Goal: Information Seeking & Learning: Learn about a topic

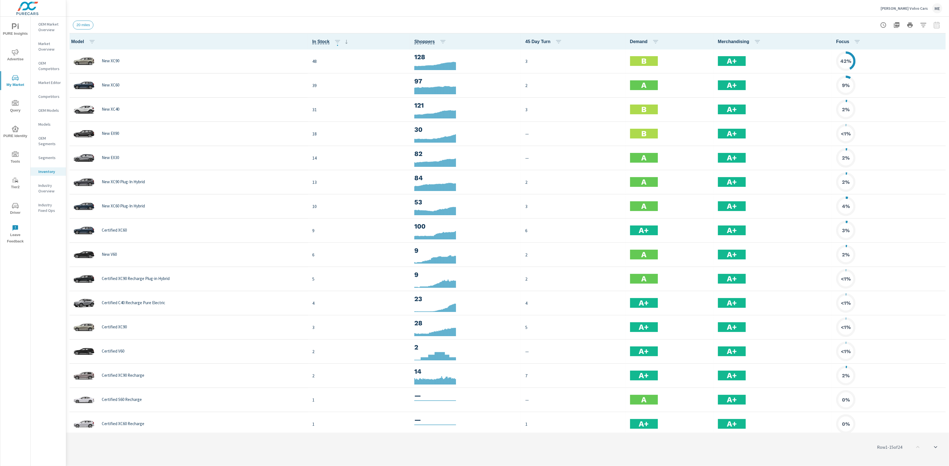
scroll to position [0, 0]
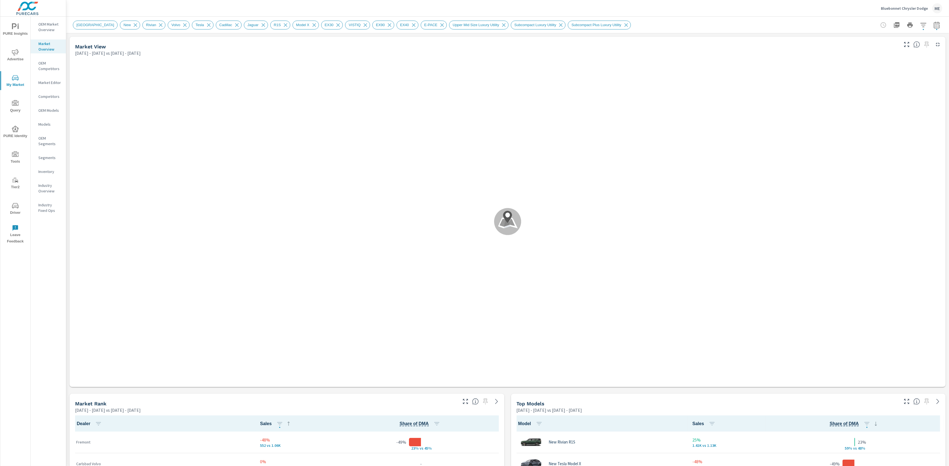
scroll to position [261, 0]
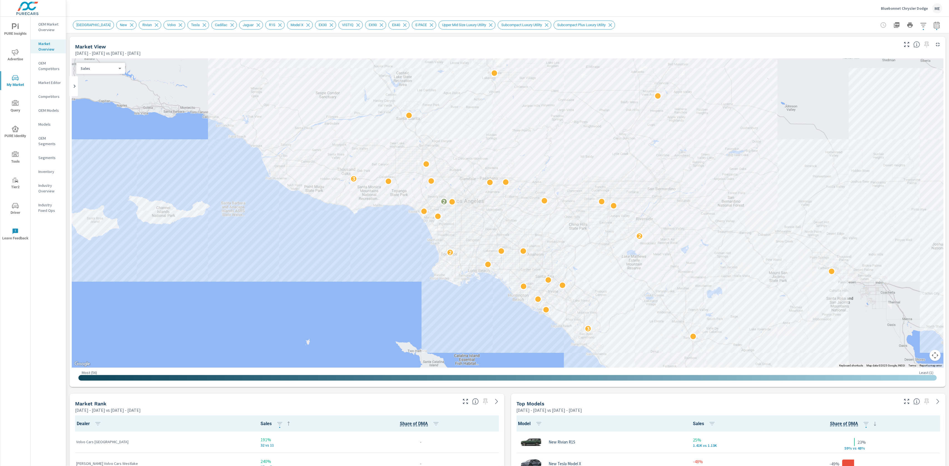
scroll to position [0, 0]
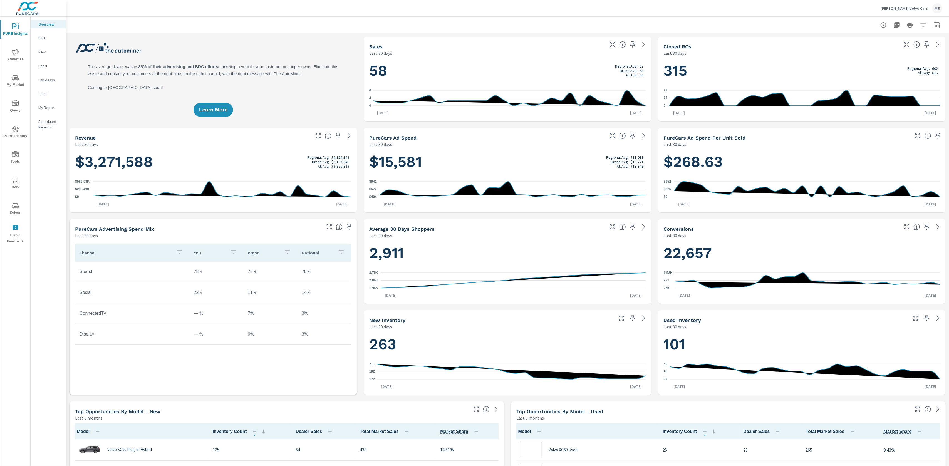
scroll to position [0, 0]
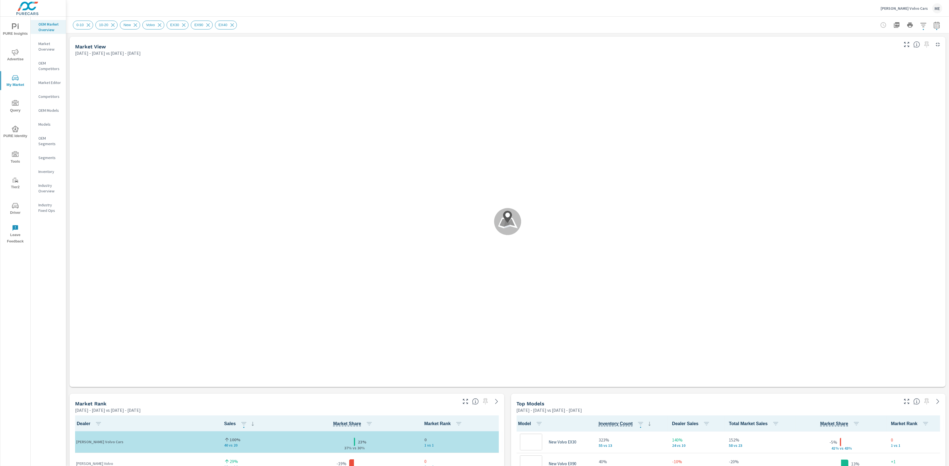
scroll to position [0, 0]
